Goal: Task Accomplishment & Management: Use online tool/utility

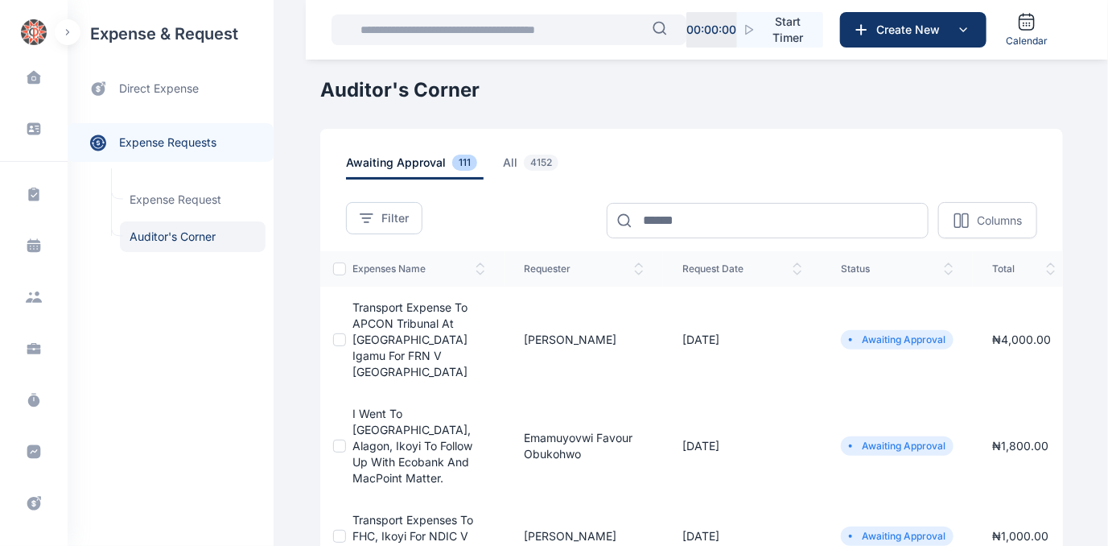
scroll to position [330, 0]
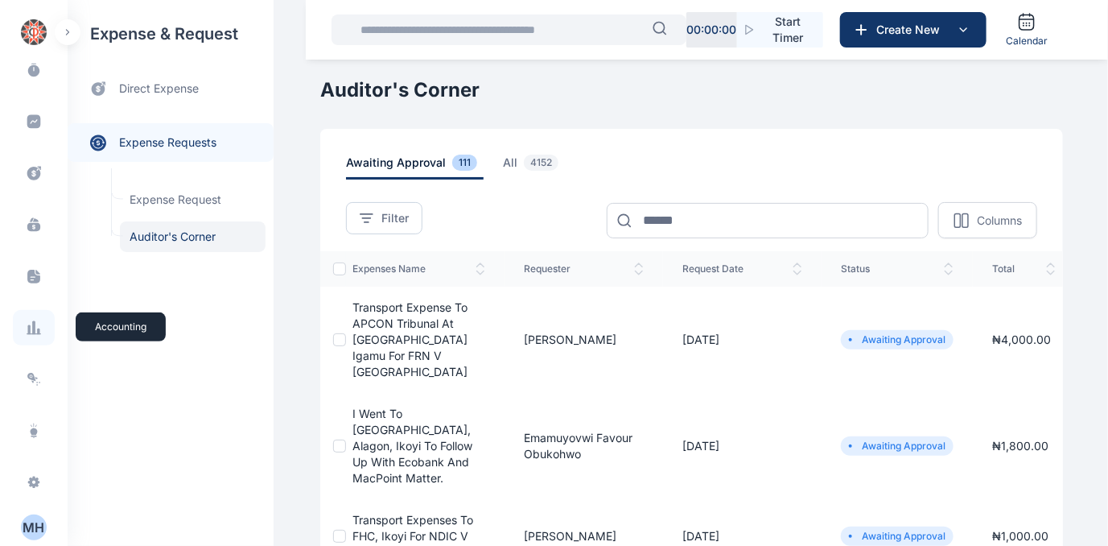
click at [29, 332] on icon at bounding box center [34, 328] width 16 height 16
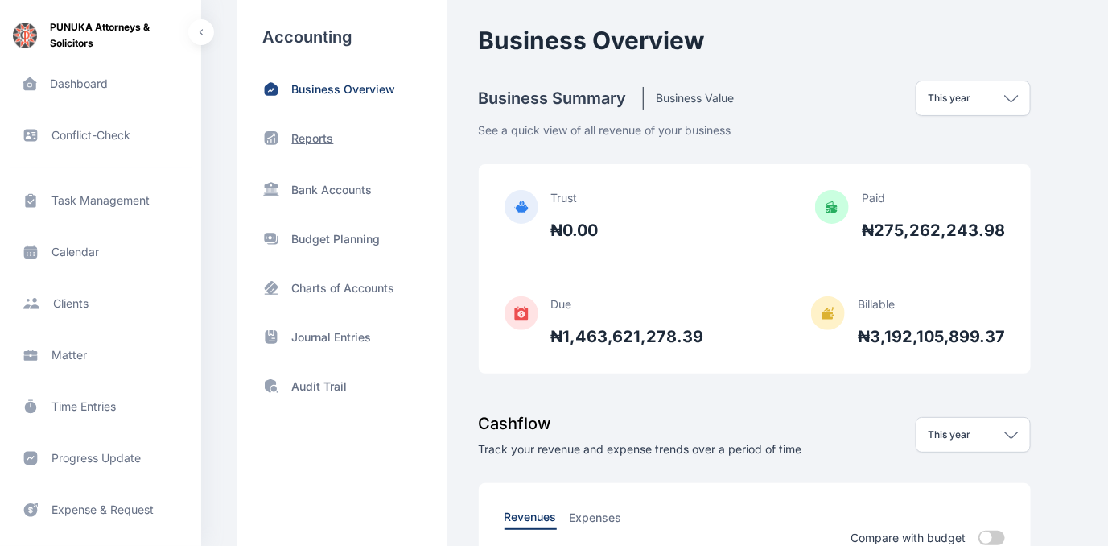
click at [322, 133] on p "Reports" at bounding box center [313, 138] width 42 height 16
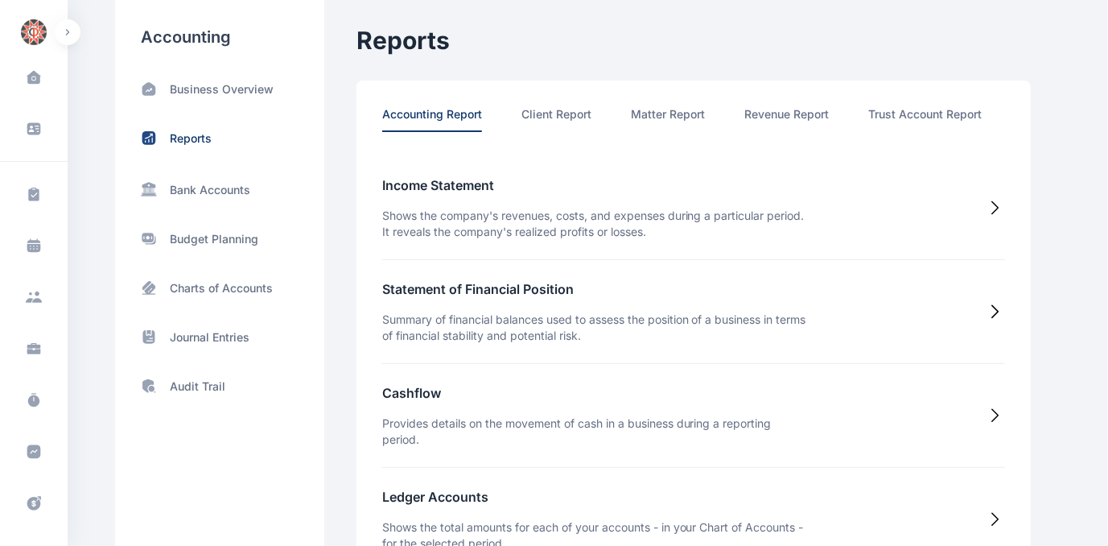
scroll to position [0, 84]
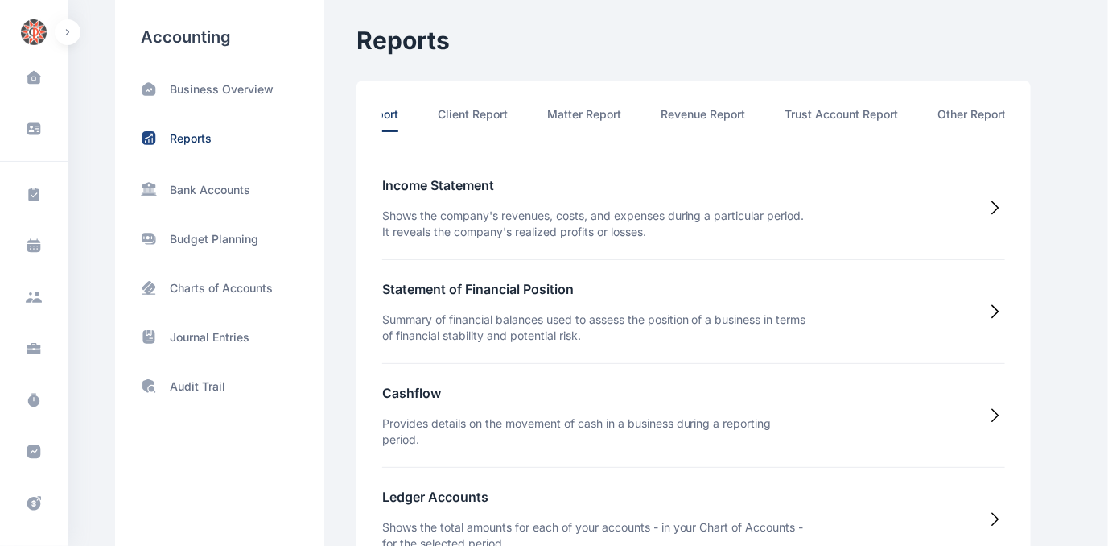
click at [972, 103] on div "Accounting Report Client Report Matter Report Revenue Report Trust Account Repo…" at bounding box center [694, 498] width 675 height 837
click at [970, 113] on li "Other Report" at bounding box center [973, 119] width 68 height 26
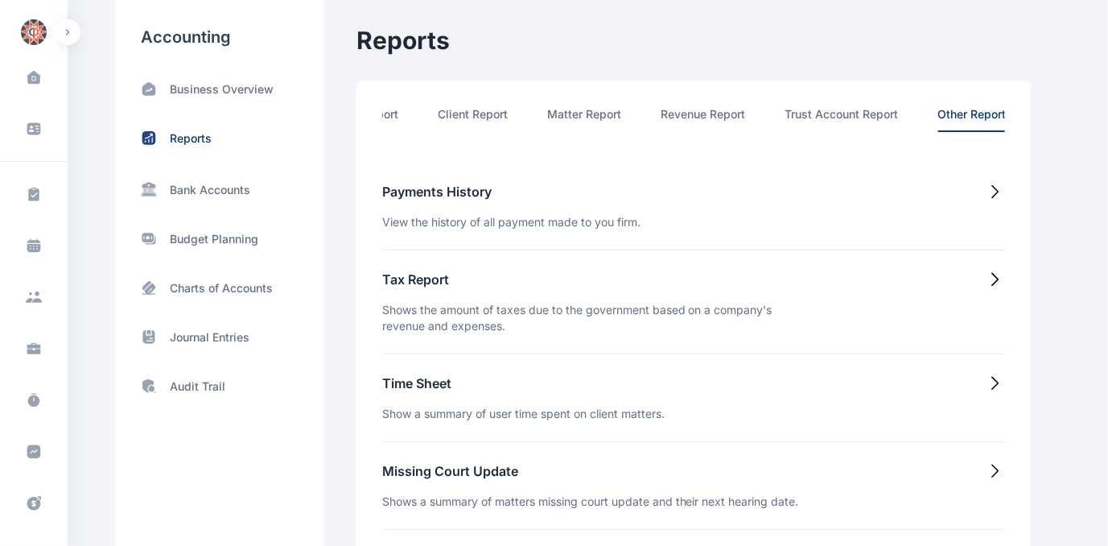
click at [427, 390] on h5 "Time Sheet" at bounding box center [523, 382] width 283 height 19
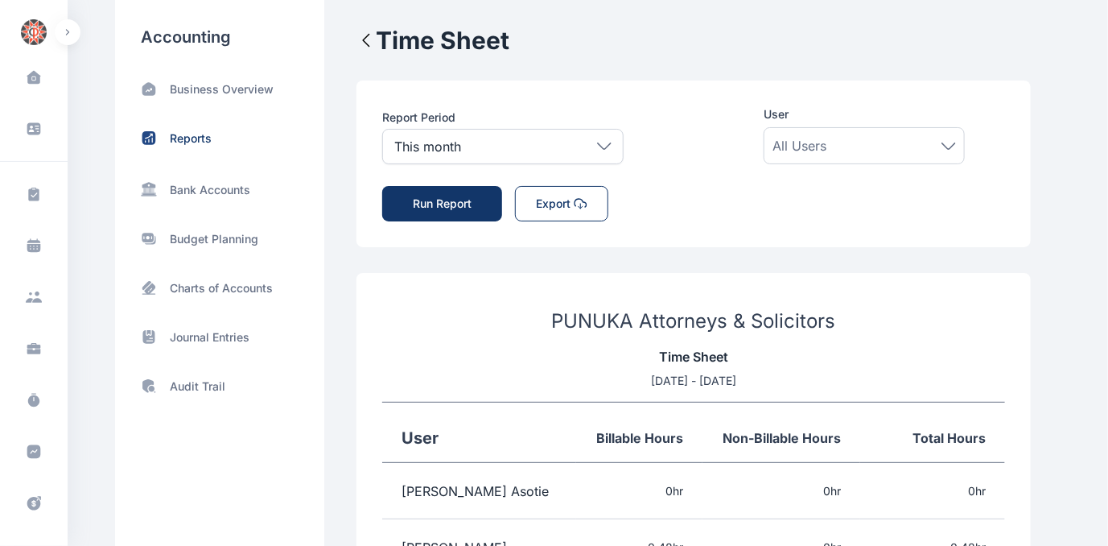
click at [602, 145] on icon at bounding box center [604, 145] width 14 height 7
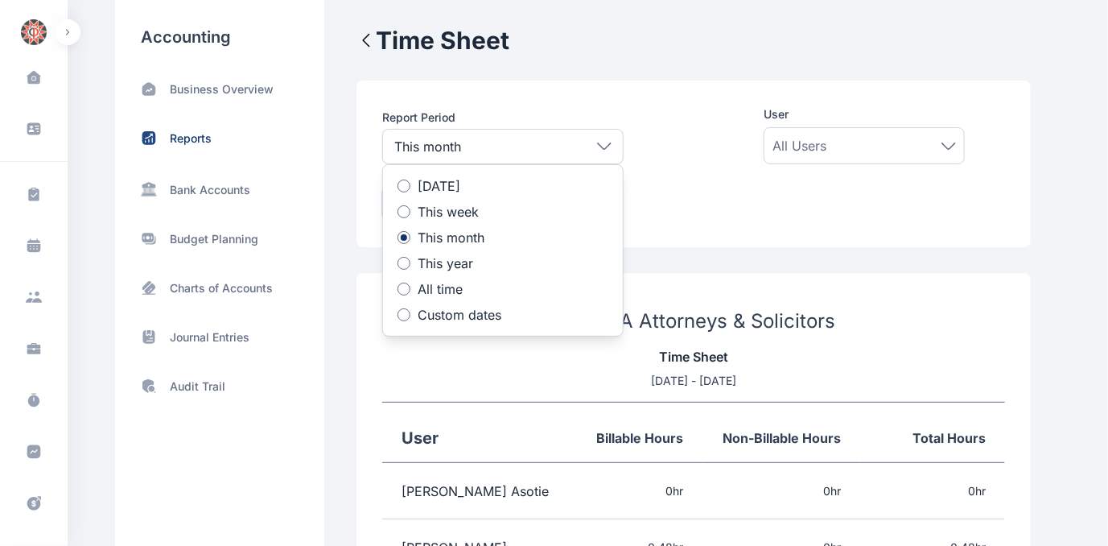
click at [405, 258] on div at bounding box center [404, 263] width 13 height 13
click at [833, 202] on div "Report Period This year [DATE] This week This month This year All time Custom d…" at bounding box center [693, 163] width 623 height 115
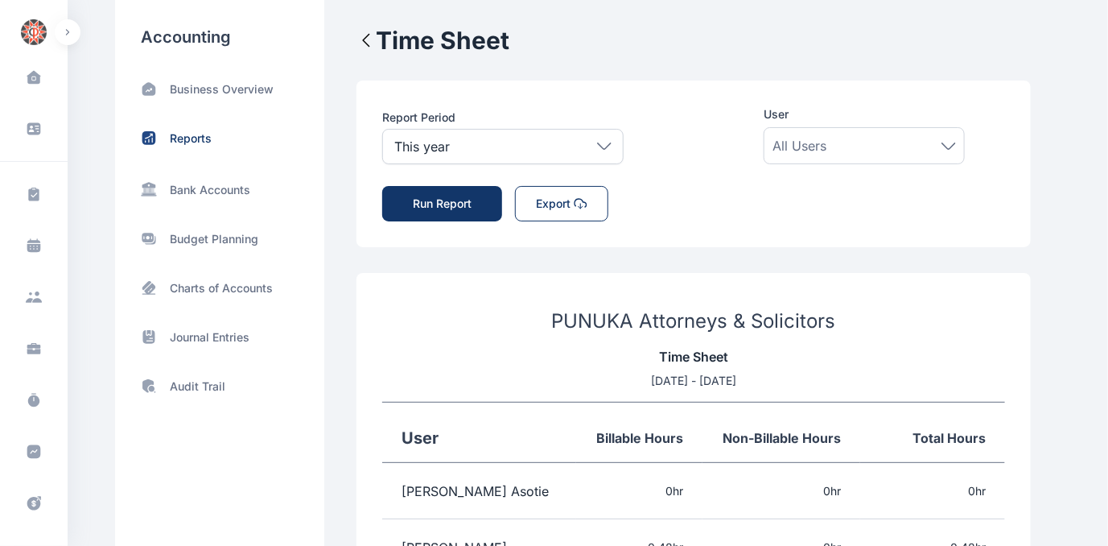
click at [950, 142] on icon at bounding box center [949, 145] width 14 height 7
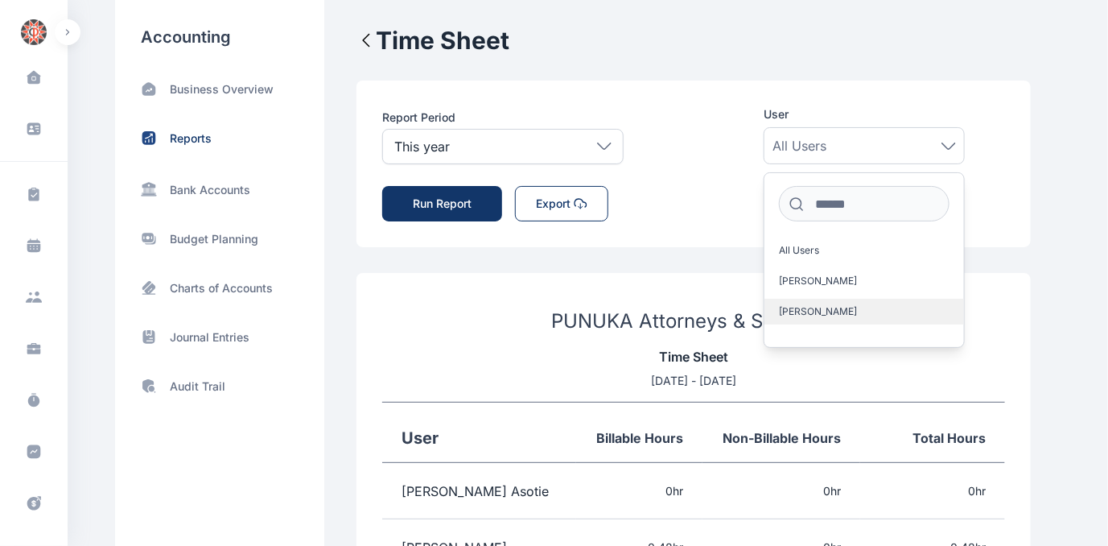
click at [844, 307] on span "[PERSON_NAME]" at bounding box center [818, 311] width 78 height 13
click at [828, 309] on span "[PERSON_NAME]" at bounding box center [818, 311] width 78 height 13
click at [794, 309] on span "[PERSON_NAME]" at bounding box center [818, 311] width 78 height 13
click at [1020, 197] on div "Report Period This year [DATE] This week This month This year All time Custom d…" at bounding box center [694, 163] width 675 height 167
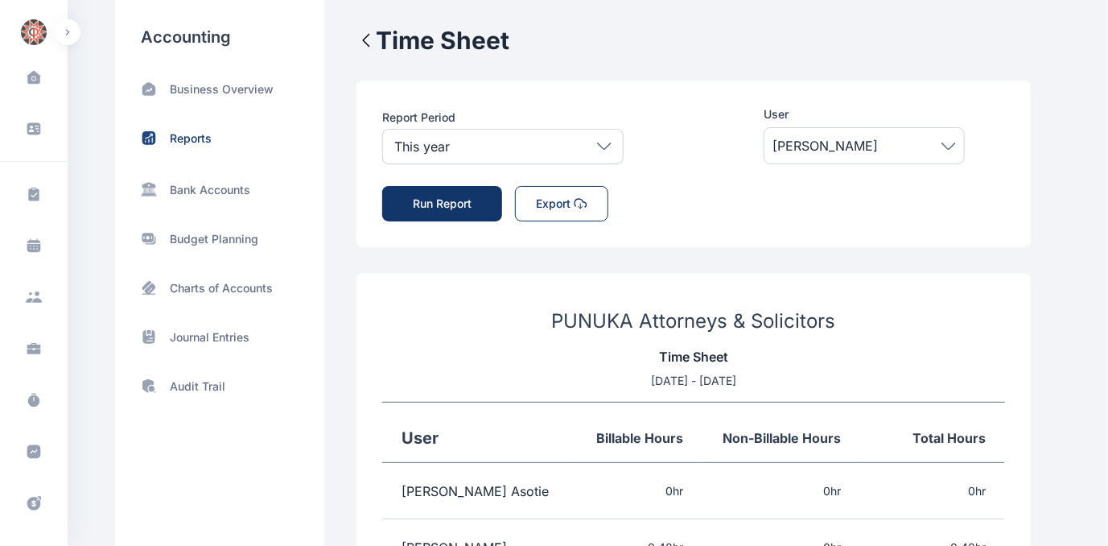
click at [452, 203] on button "Run Report" at bounding box center [442, 203] width 120 height 35
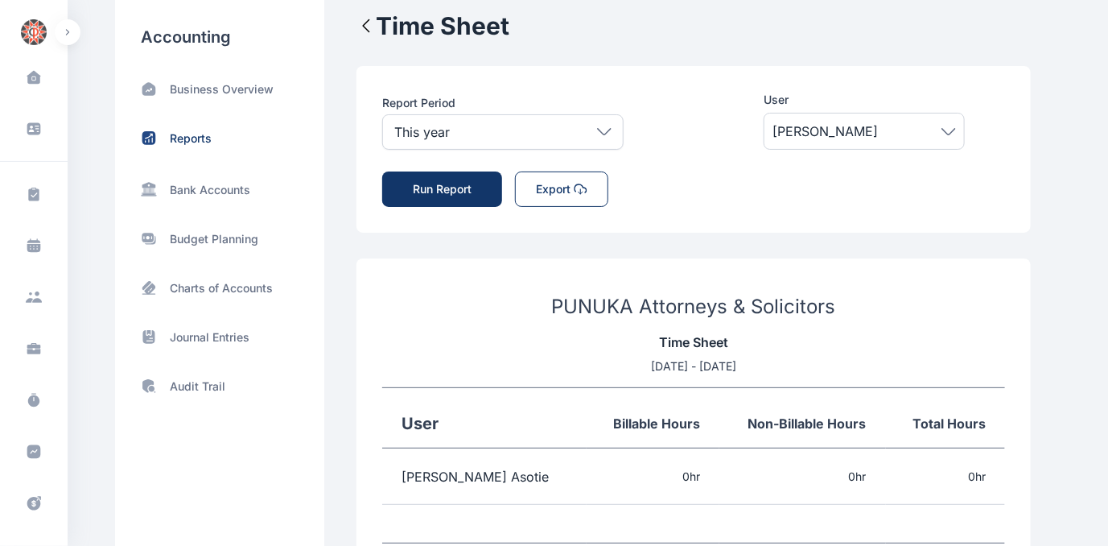
scroll to position [0, 0]
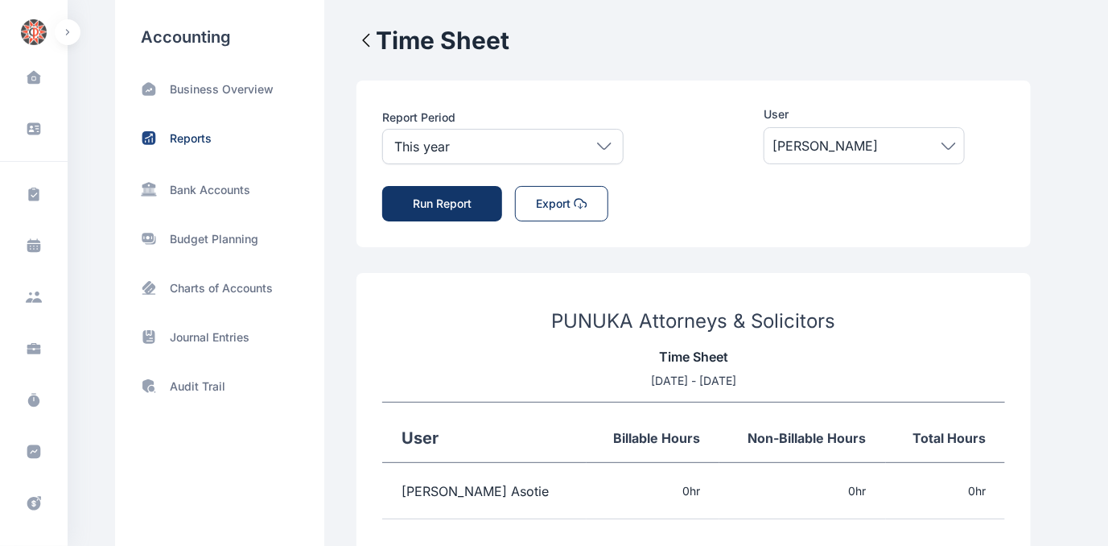
click at [609, 146] on icon at bounding box center [604, 145] width 14 height 7
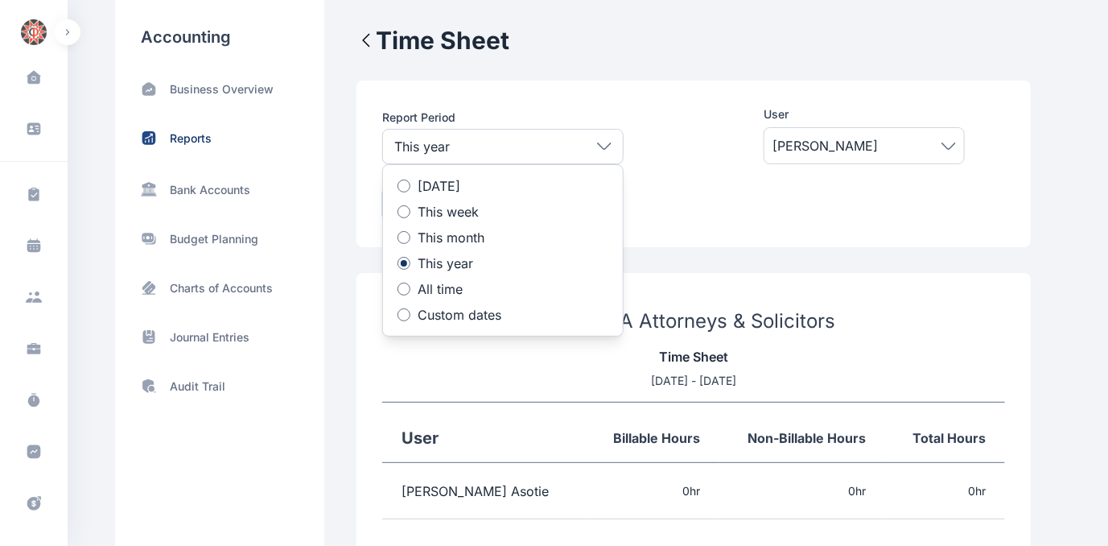
click at [406, 316] on div at bounding box center [404, 314] width 13 height 13
click at [470, 373] on icon at bounding box center [470, 373] width 0 height 0
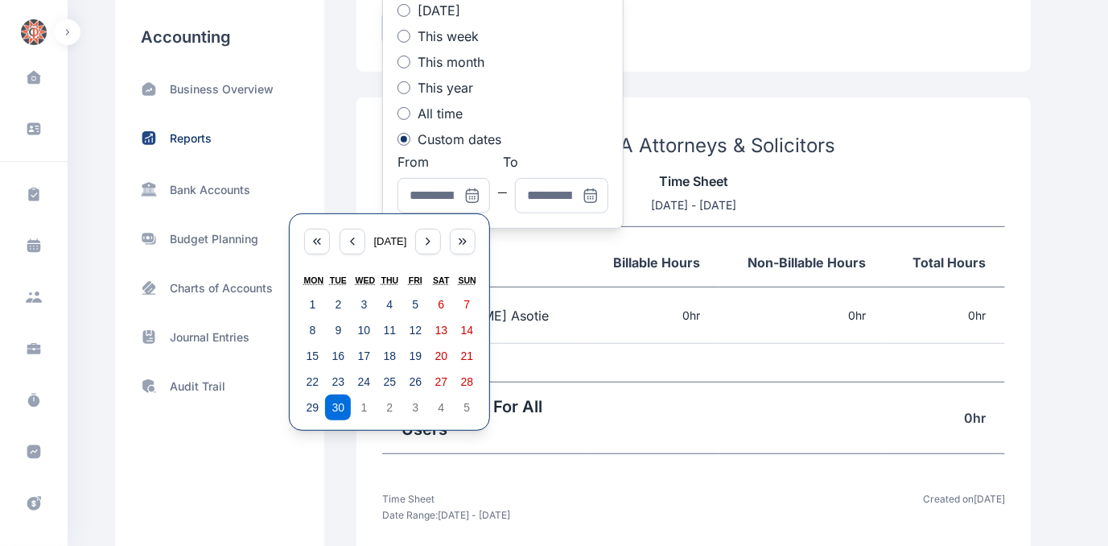
scroll to position [211, 0]
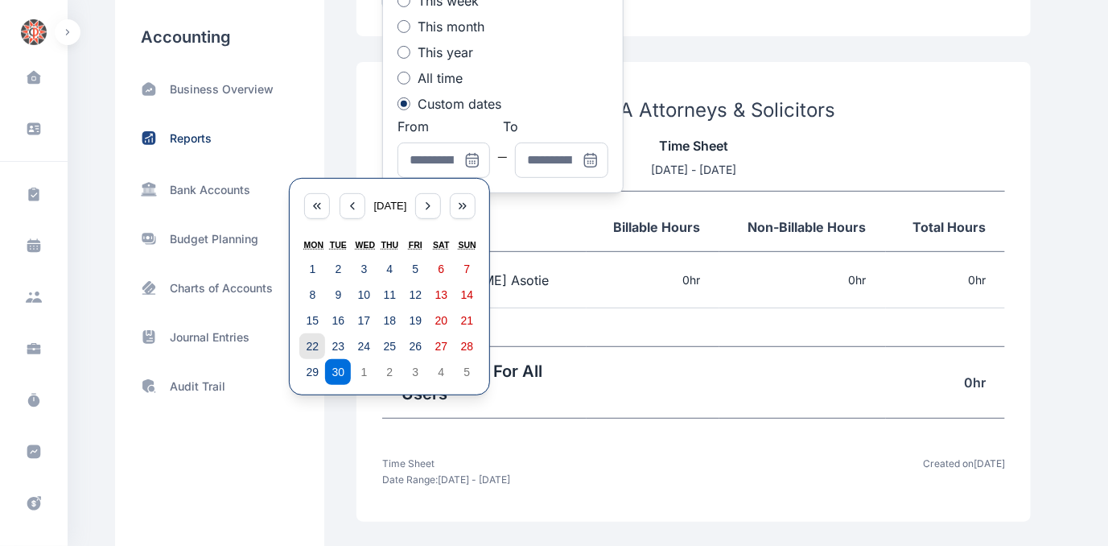
click at [308, 345] on abbr "22" at bounding box center [313, 346] width 13 height 13
type input "**********"
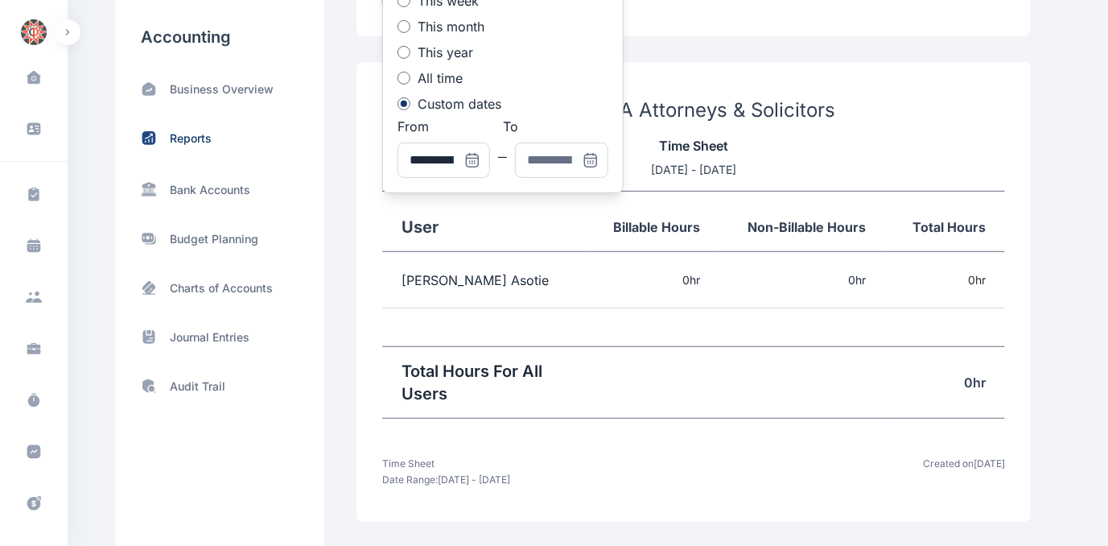
click at [591, 155] on icon at bounding box center [591, 160] width 16 height 16
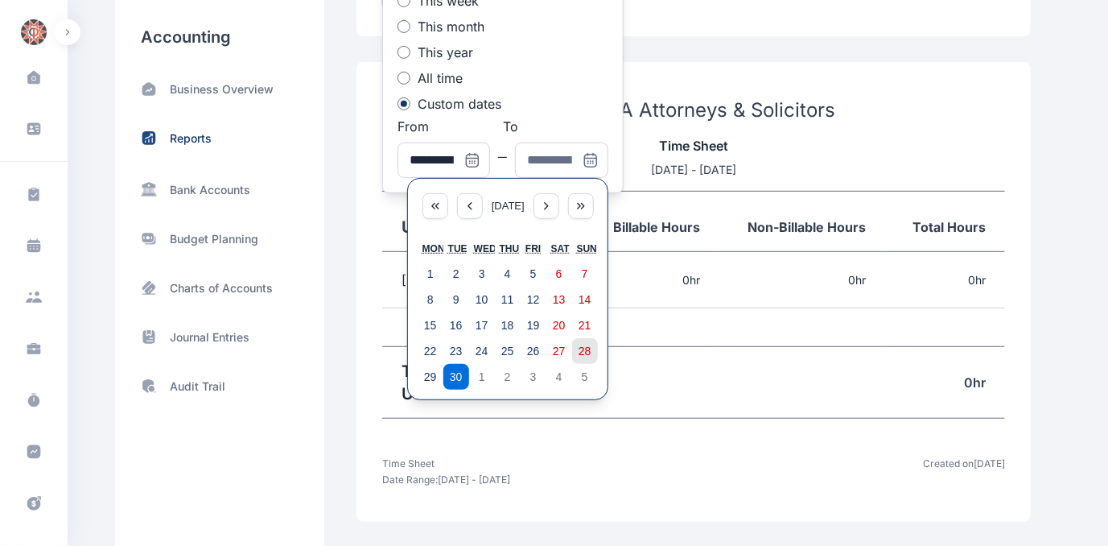
click at [583, 347] on abbr "28" at bounding box center [585, 350] width 13 height 13
type input "**********"
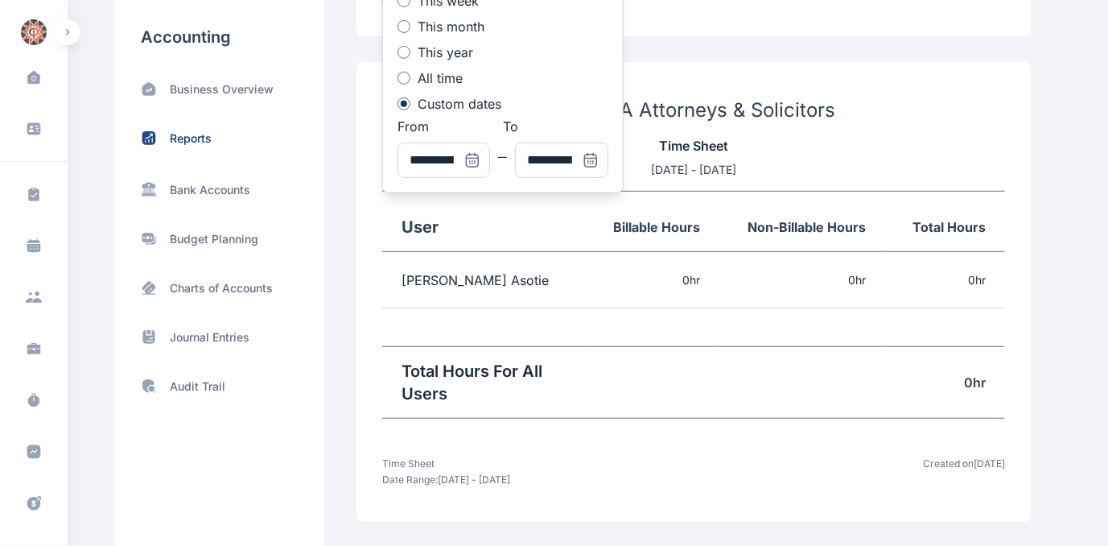
click at [691, 338] on td at bounding box center [693, 327] width 623 height 39
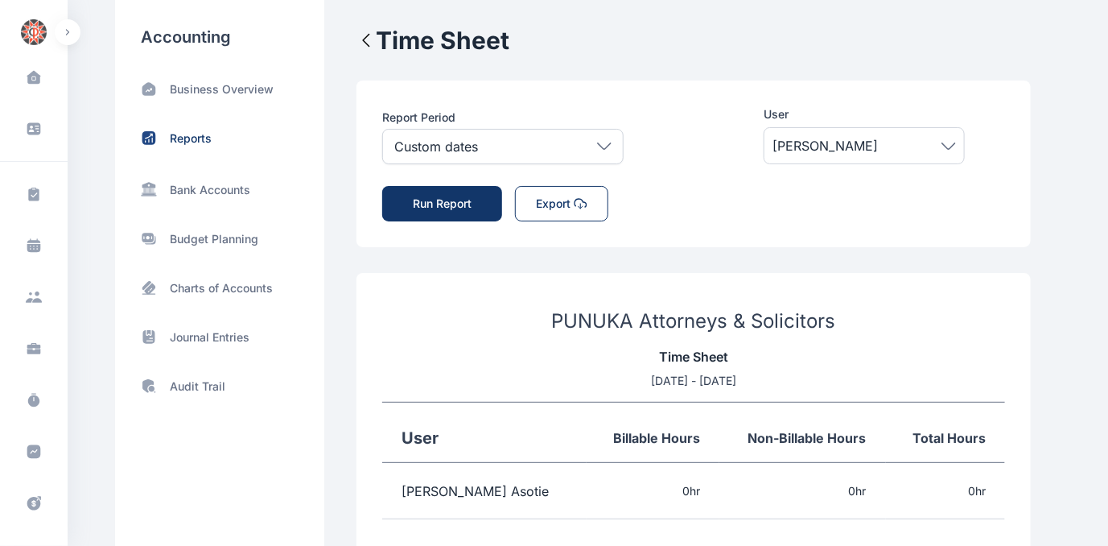
scroll to position [0, 0]
click at [947, 143] on icon at bounding box center [949, 145] width 14 height 7
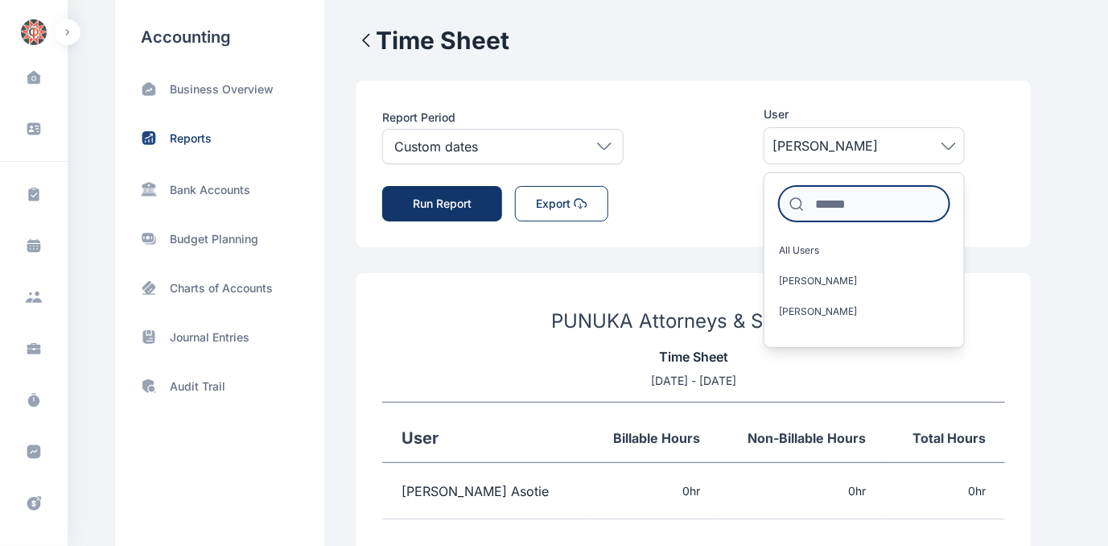
click at [863, 192] on input at bounding box center [864, 203] width 171 height 35
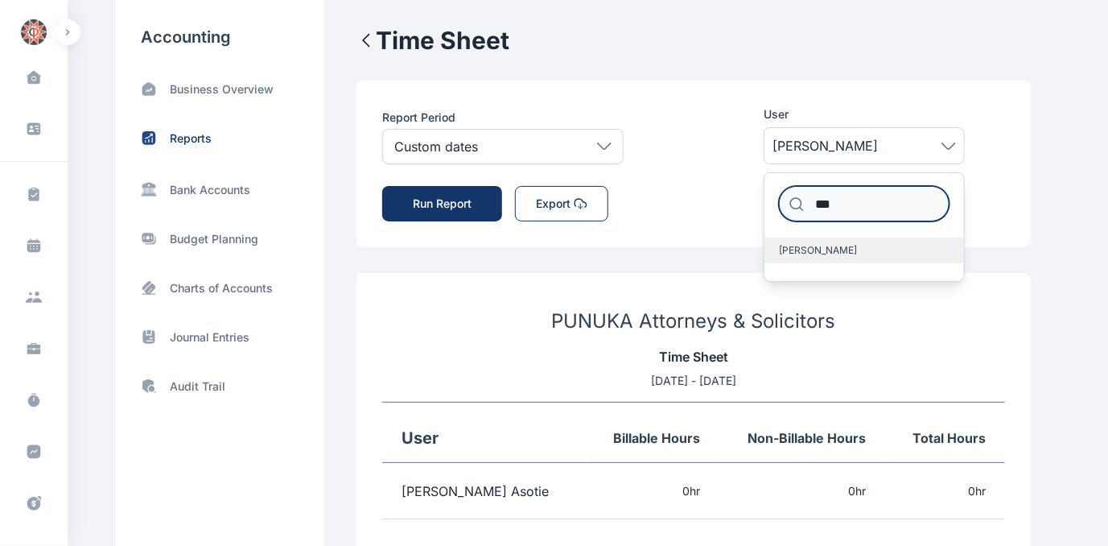
type input "***"
click at [845, 247] on span "[PERSON_NAME]" at bounding box center [818, 250] width 78 height 13
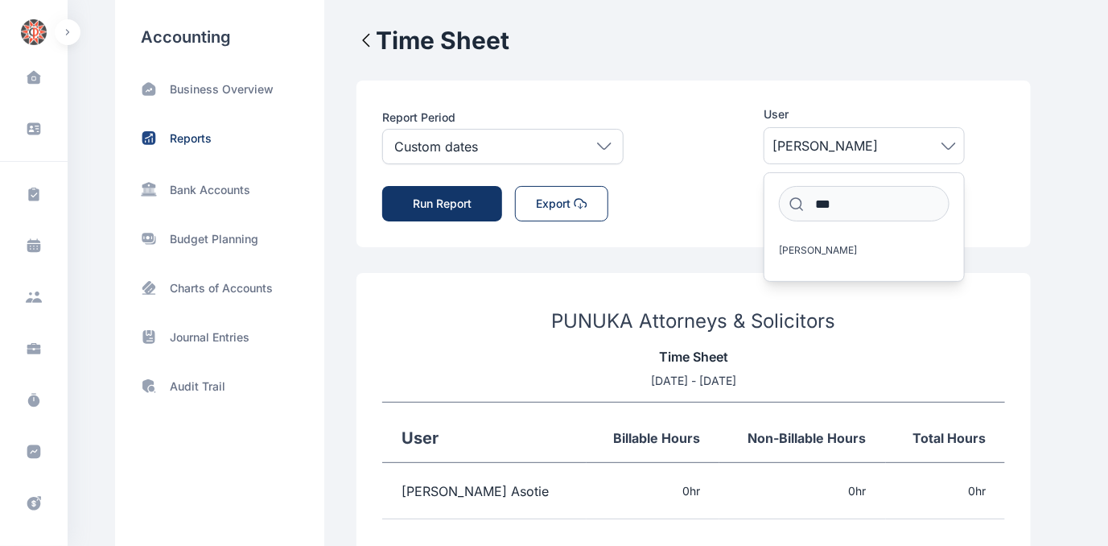
click at [460, 203] on button "Run Report" at bounding box center [442, 203] width 120 height 35
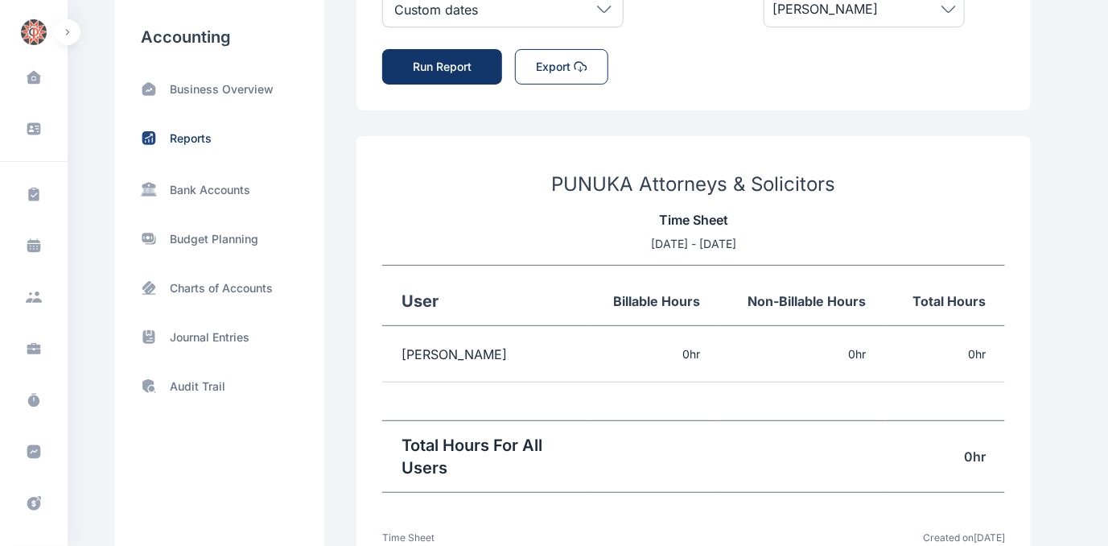
scroll to position [146, 0]
